Goal: Information Seeking & Learning: Learn about a topic

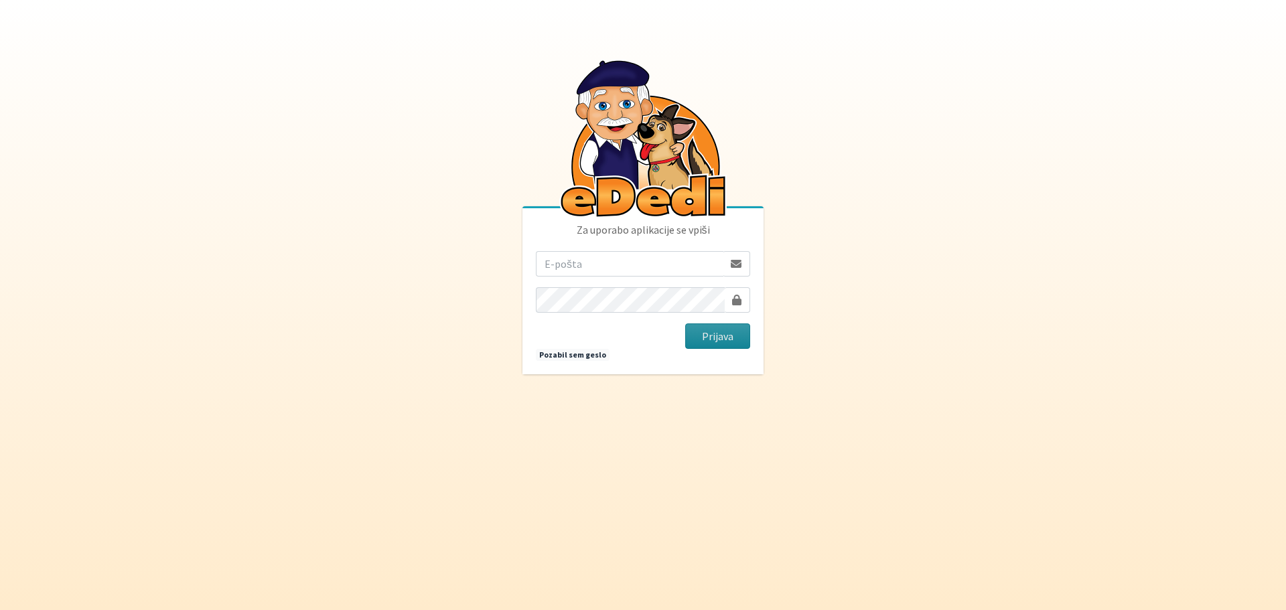
type input "[EMAIL_ADDRESS][PERSON_NAME][DOMAIN_NAME]"
click at [711, 338] on button "Prijava" at bounding box center [717, 336] width 65 height 25
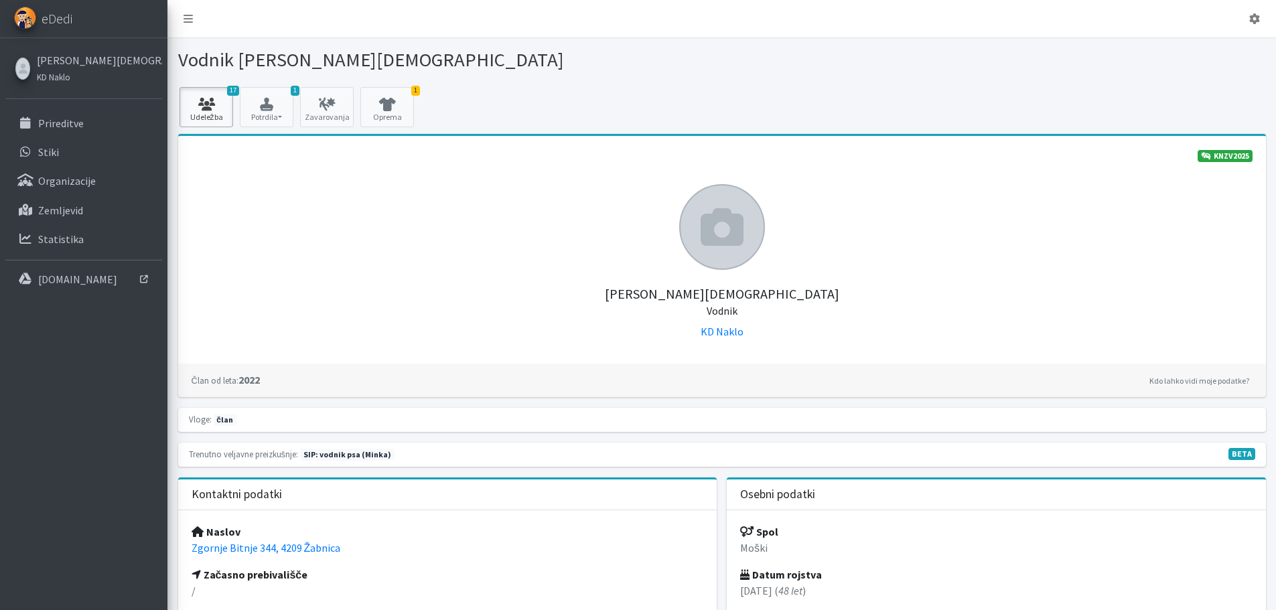
click at [208, 109] on icon at bounding box center [207, 104] width 46 height 13
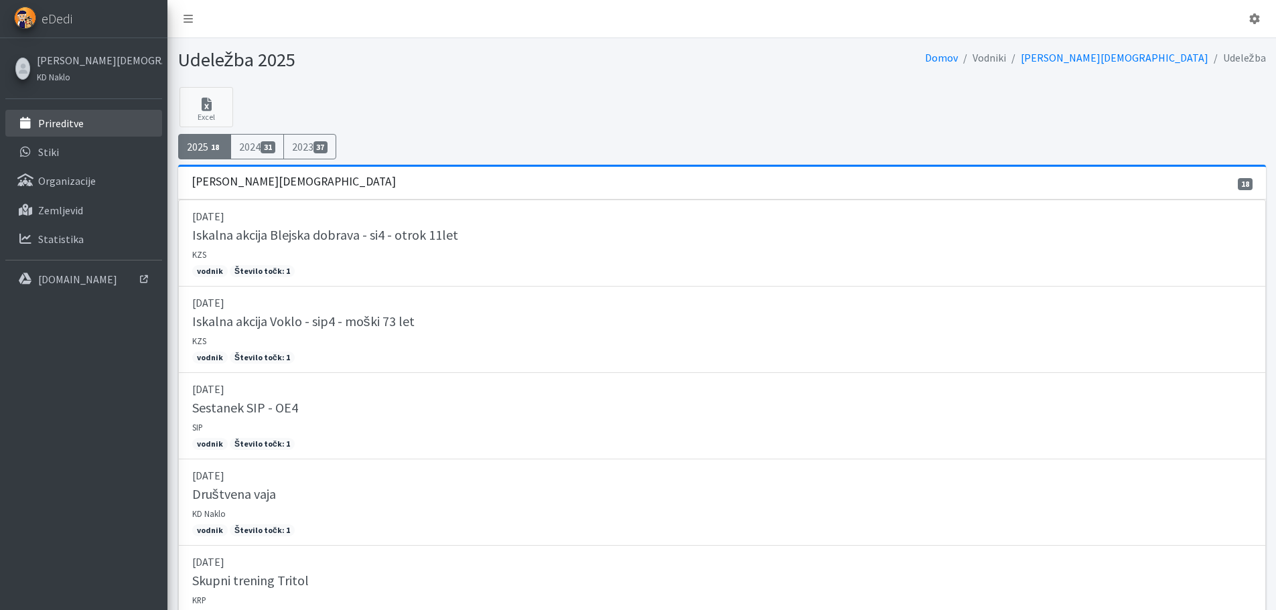
click at [63, 122] on p "Prireditve" at bounding box center [61, 123] width 46 height 13
click at [74, 127] on p "Prireditve" at bounding box center [61, 123] width 46 height 13
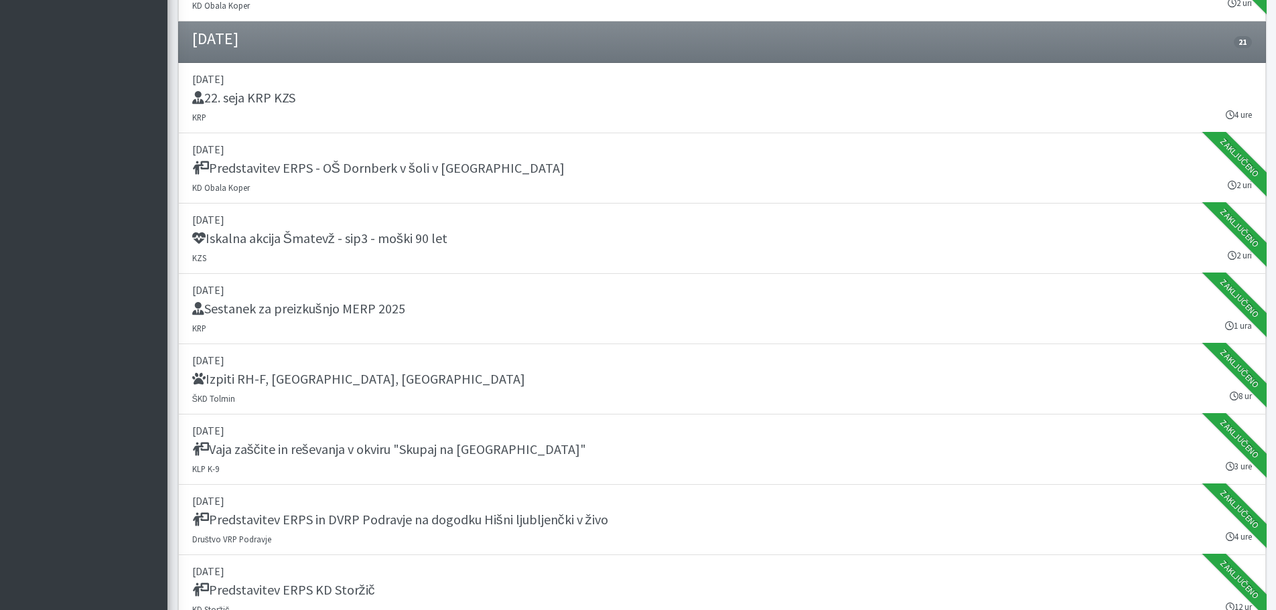
scroll to position [1072, 0]
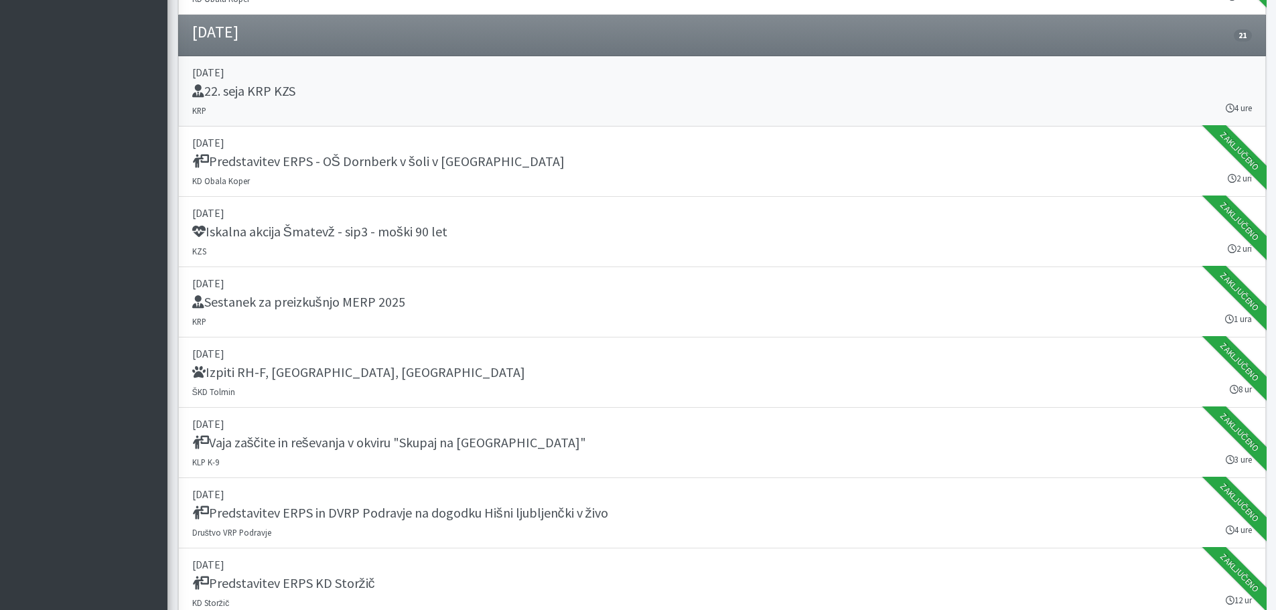
click at [283, 87] on h5 "22. seja KRP KZS" at bounding box center [243, 91] width 103 height 16
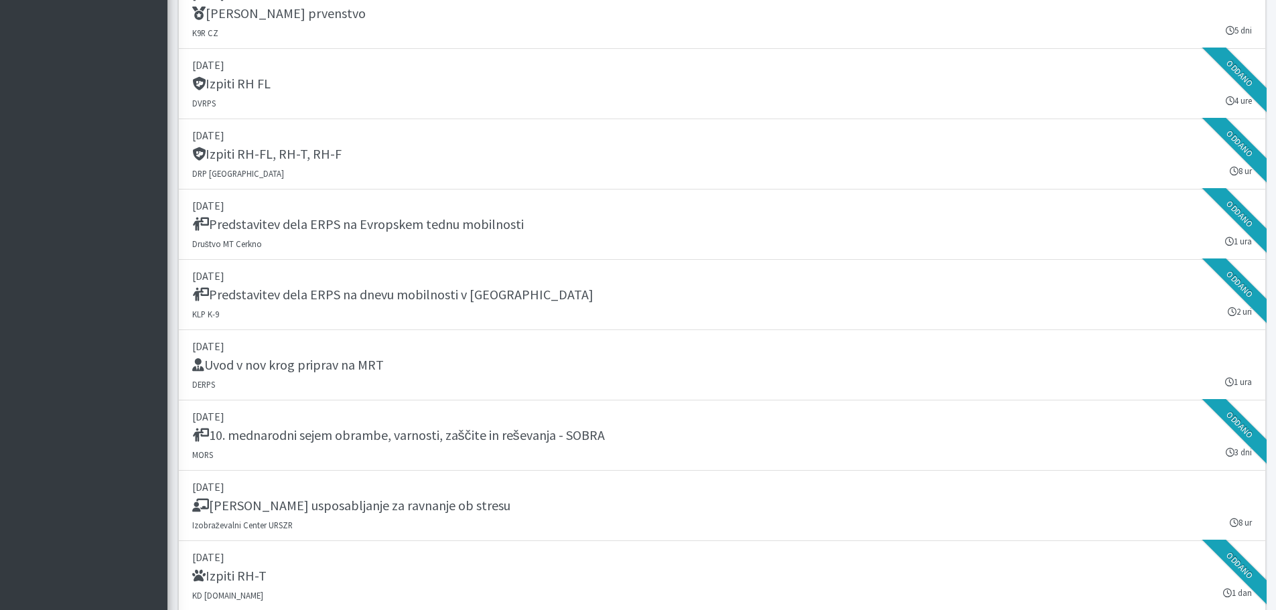
scroll to position [2210, 0]
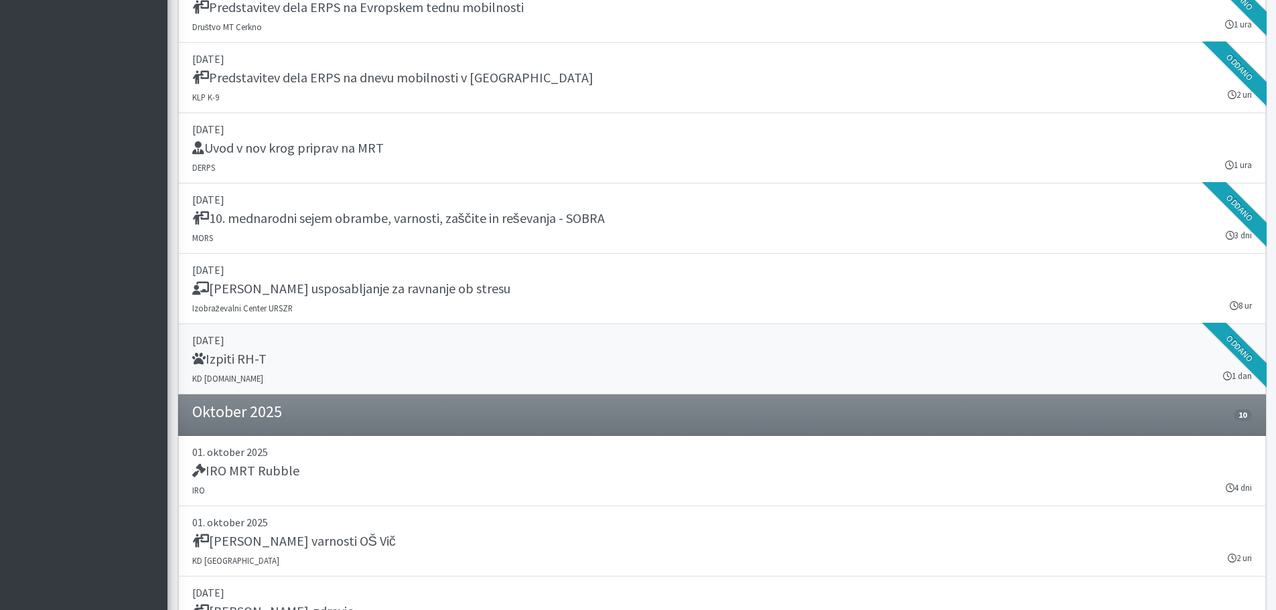
click at [241, 366] on h5 "Izpiti RH-T" at bounding box center [229, 359] width 74 height 16
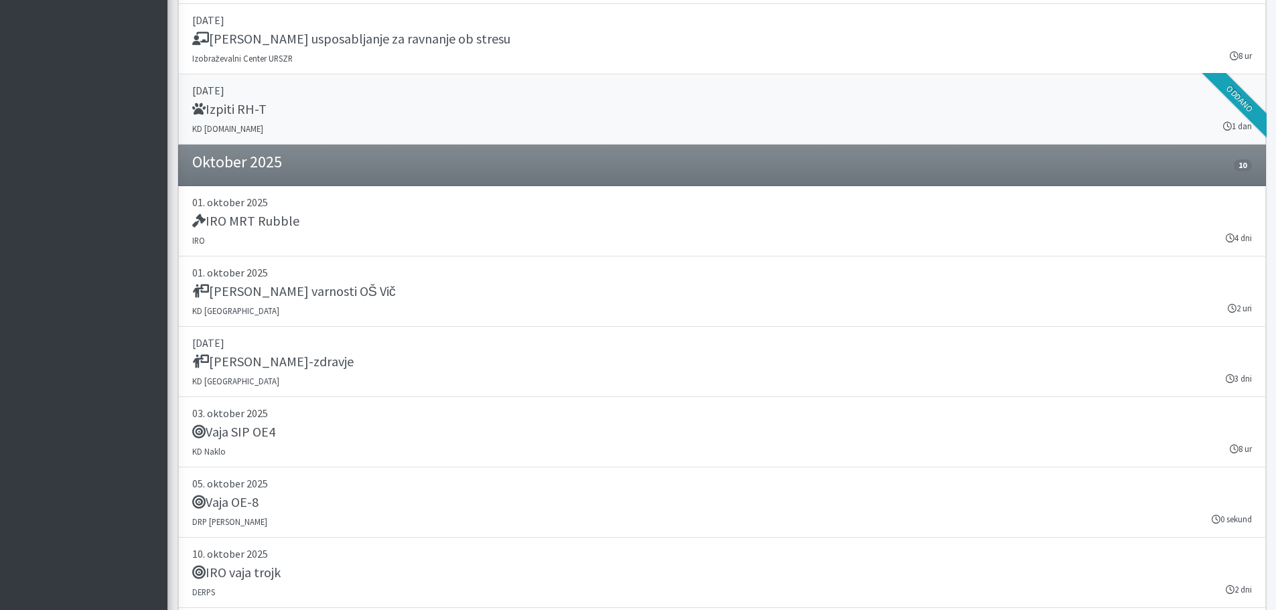
scroll to position [2478, 0]
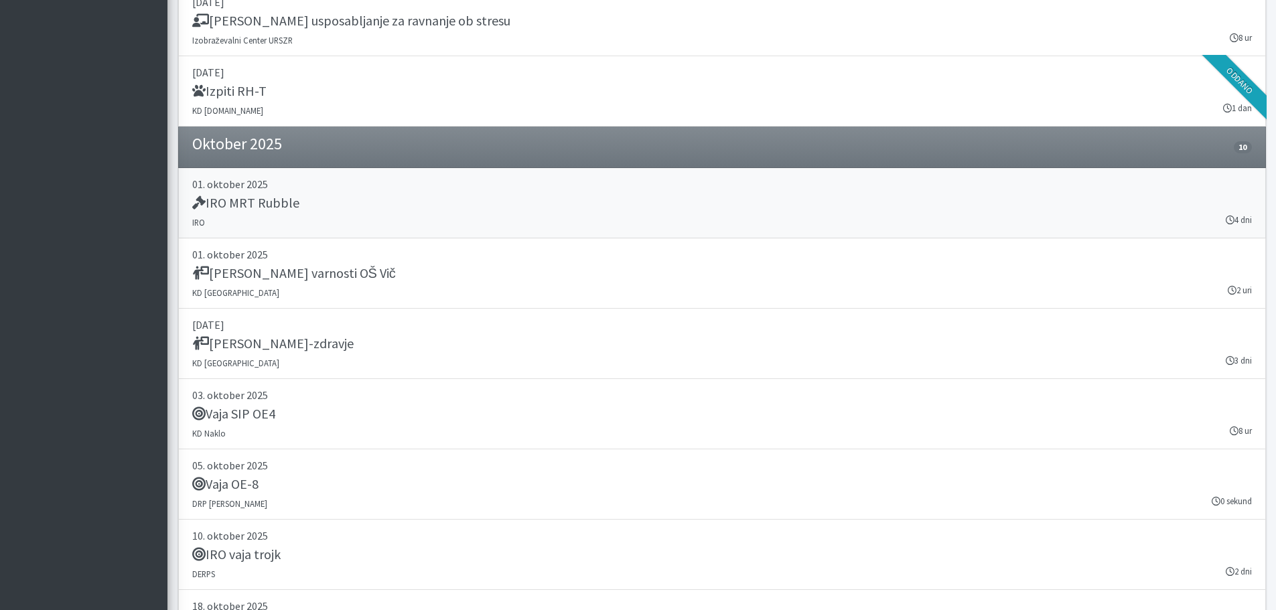
click at [275, 203] on h5 "IRO MRT Rubble" at bounding box center [245, 203] width 107 height 16
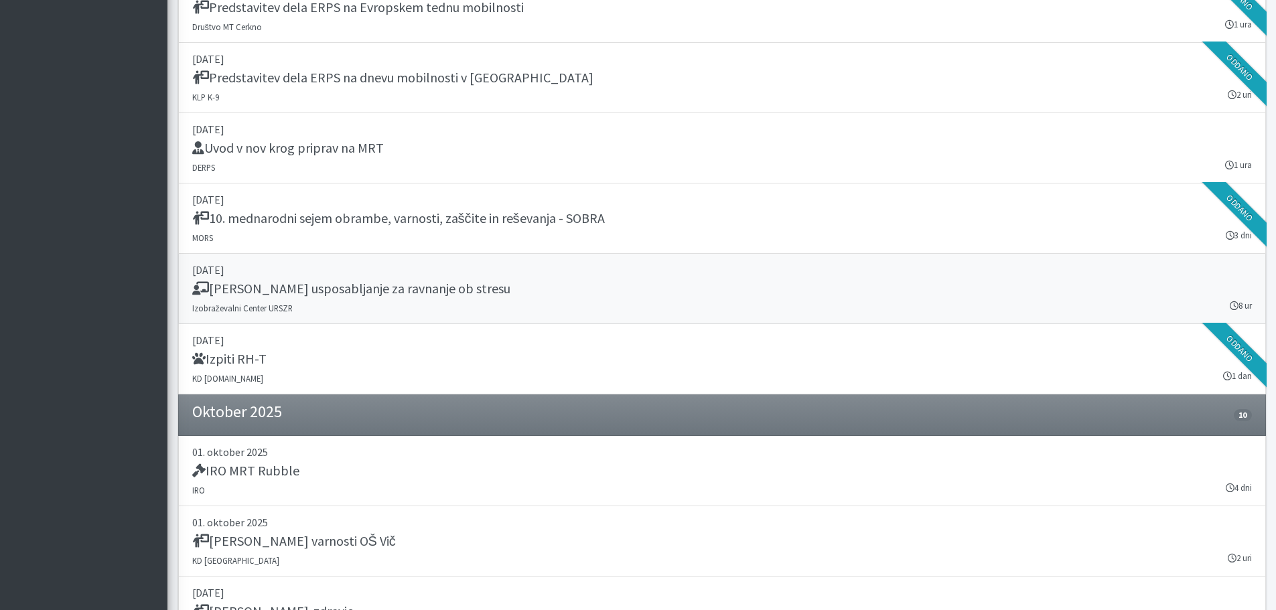
scroll to position [2143, 0]
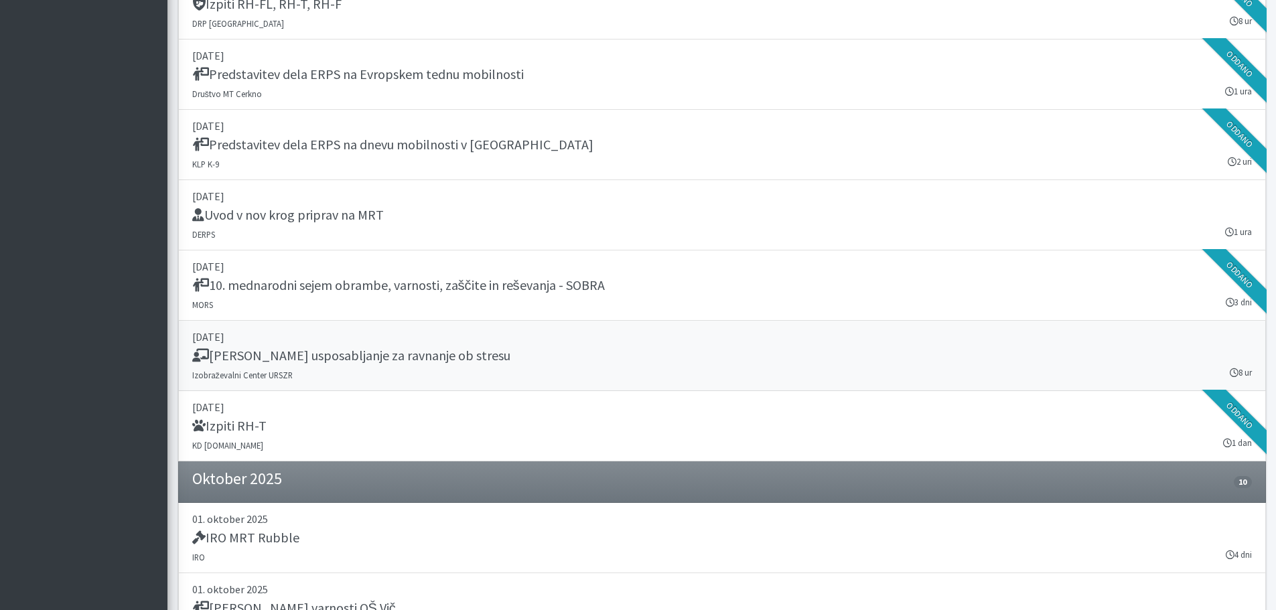
click at [434, 353] on h5 "Temeljno usposabljanje za ravnanje ob stresu" at bounding box center [351, 356] width 318 height 16
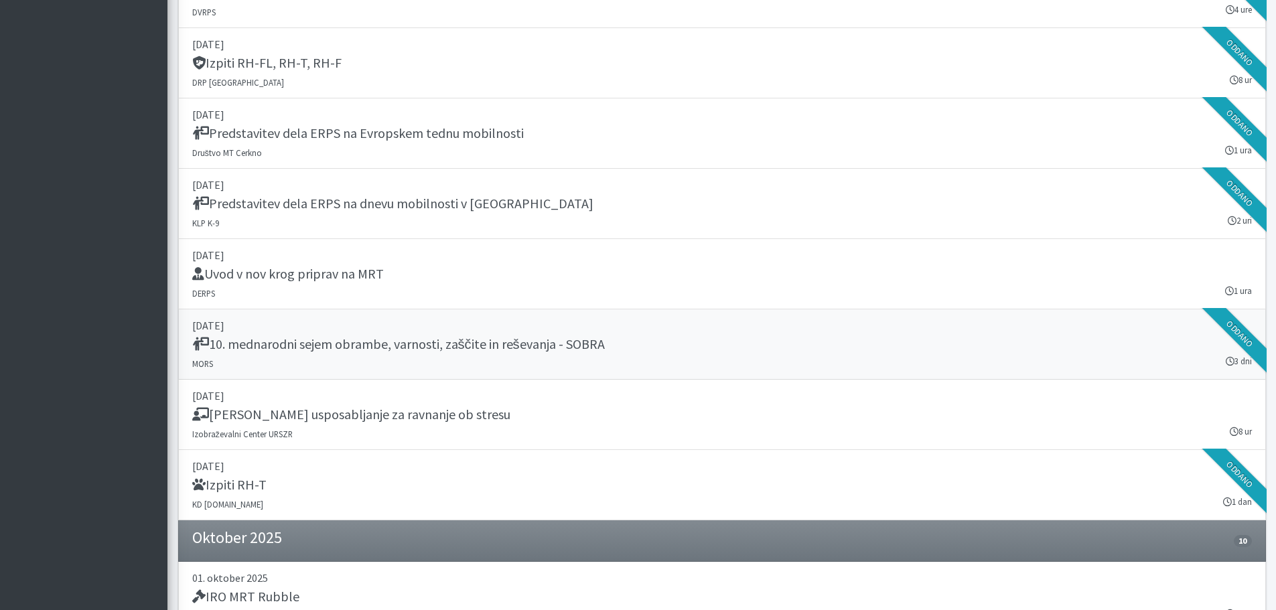
scroll to position [2009, 0]
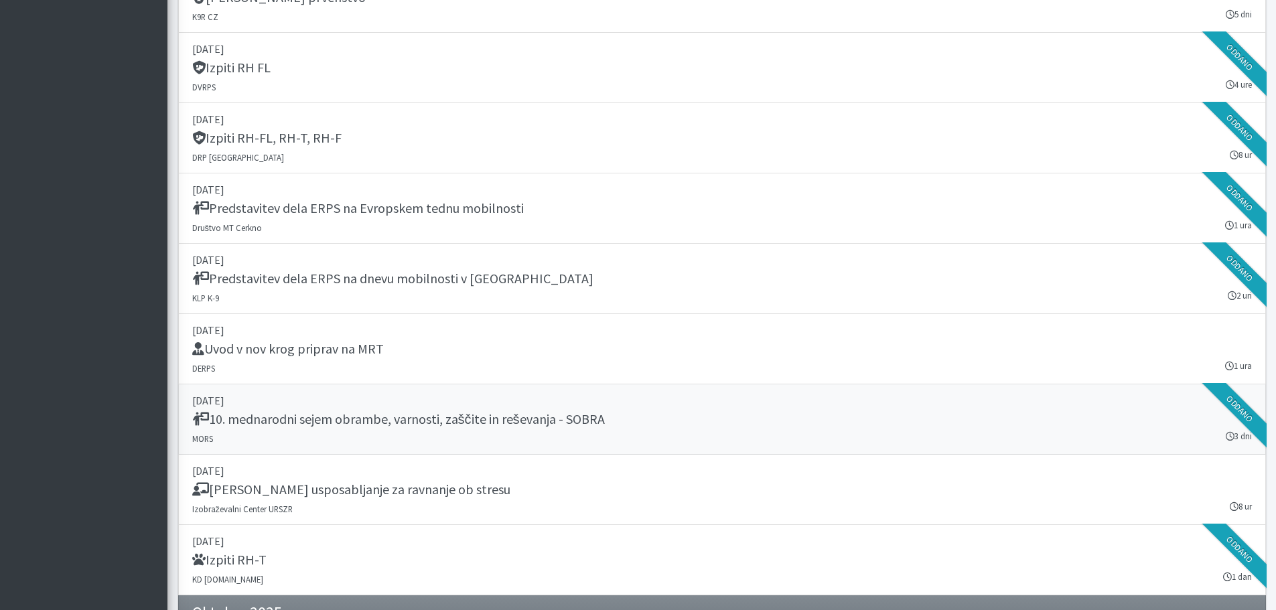
click at [417, 425] on h5 "10. mednarodni sejem obrambe, varnosti, zaščite in reševanja - SOBRA" at bounding box center [398, 419] width 413 height 16
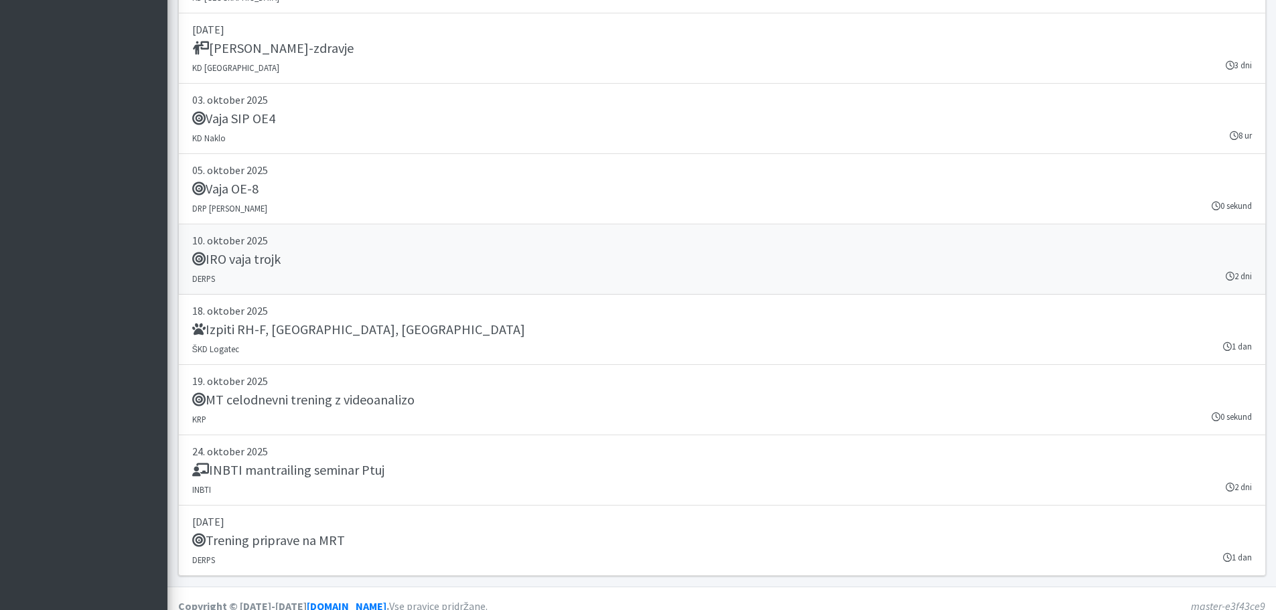
scroll to position [2788, 0]
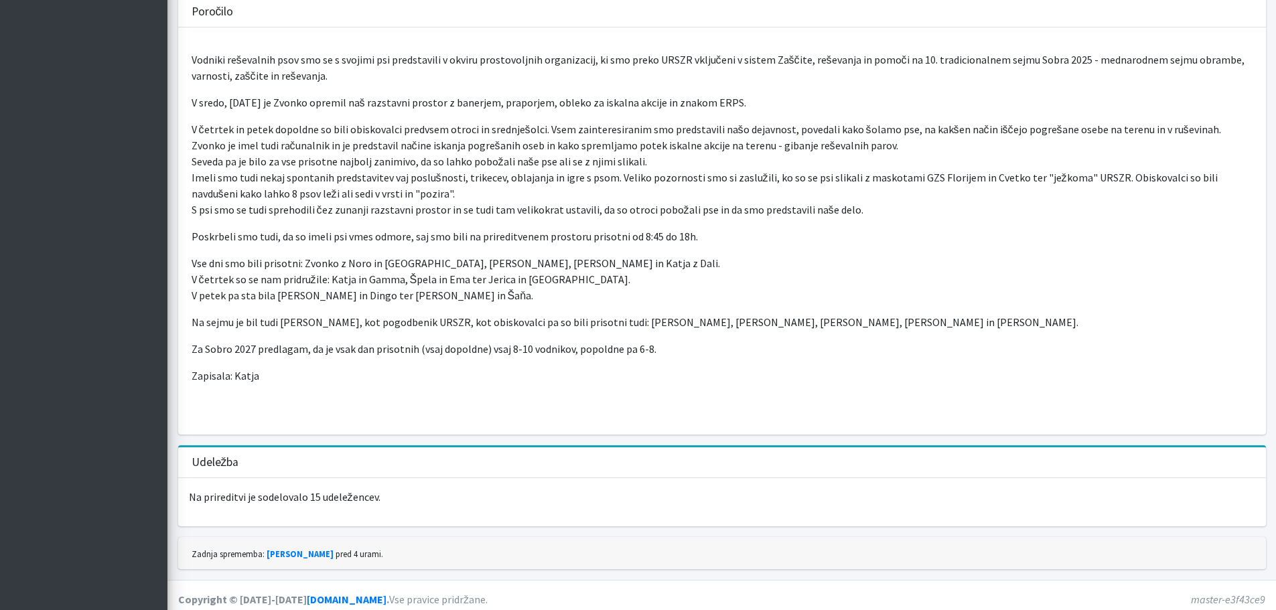
scroll to position [427, 0]
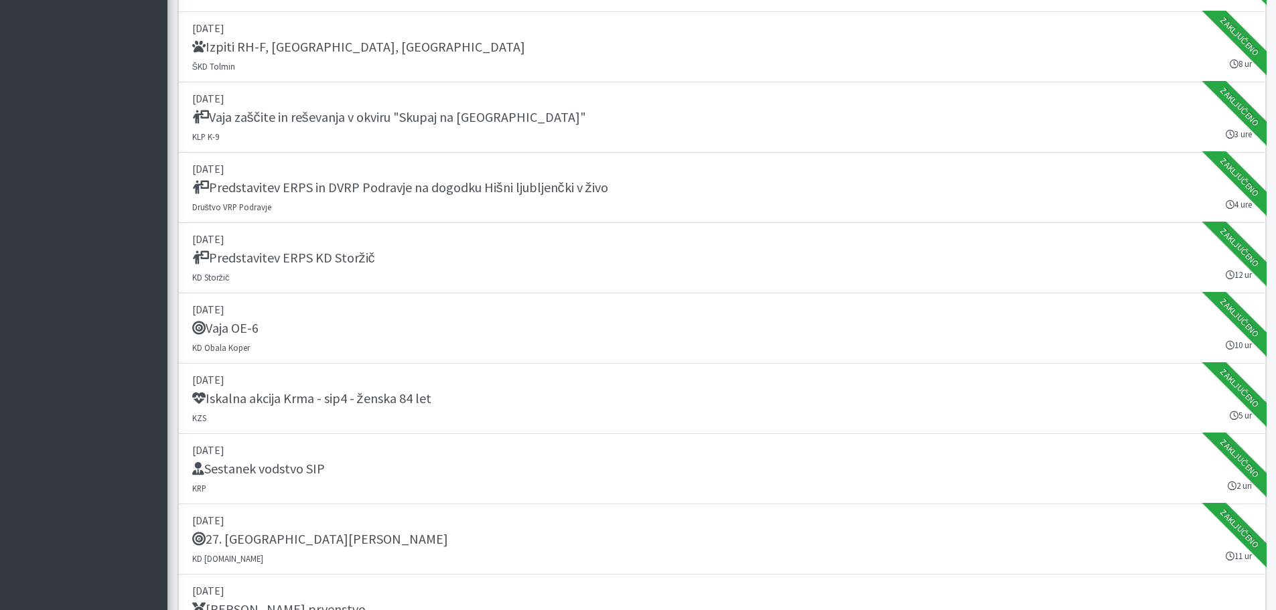
scroll to position [1607, 0]
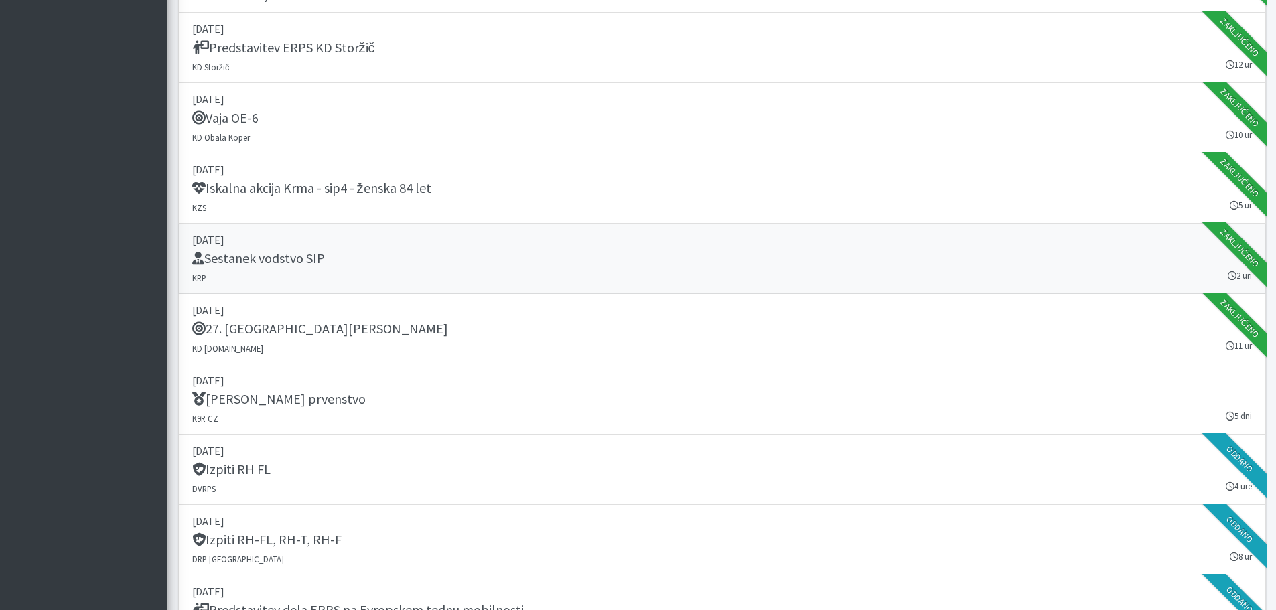
click at [302, 257] on h5 "Sestanek vodstvo SIP" at bounding box center [258, 258] width 133 height 16
